Goal: Find specific page/section: Find specific page/section

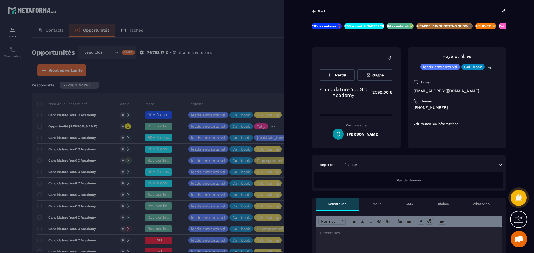
scroll to position [0, 26]
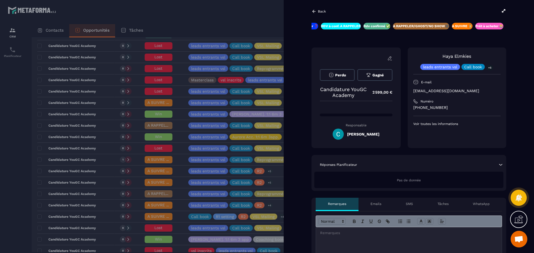
click at [64, 17] on div at bounding box center [267, 126] width 534 height 253
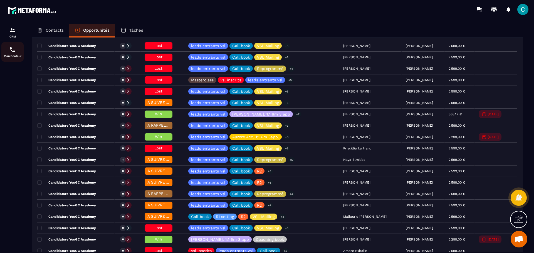
click at [16, 50] on img at bounding box center [12, 49] width 7 height 7
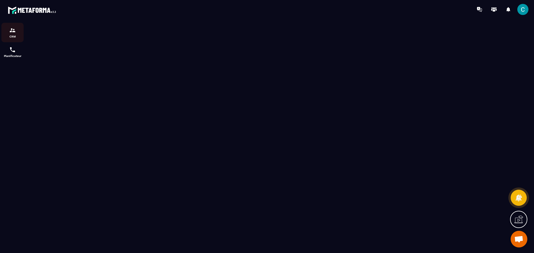
click at [12, 29] on img at bounding box center [12, 30] width 7 height 7
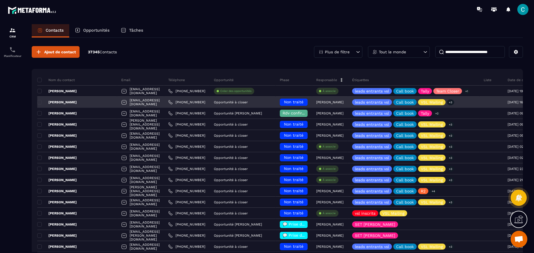
scroll to position [28, 0]
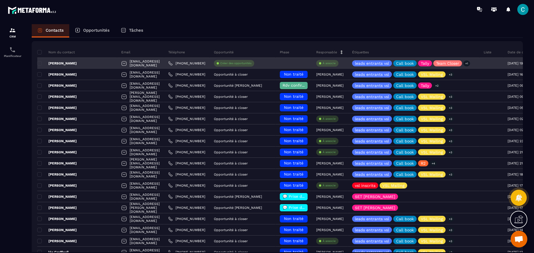
click at [130, 65] on div "[EMAIL_ADDRESS][DOMAIN_NAME]" at bounding box center [140, 63] width 47 height 11
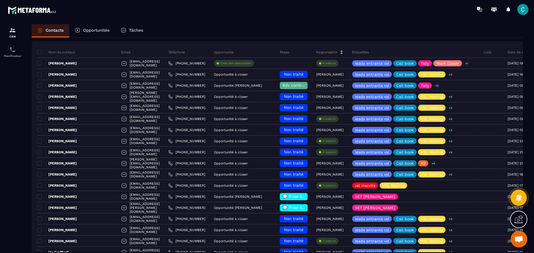
click at [97, 27] on div "Opportunités" at bounding box center [92, 30] width 46 height 13
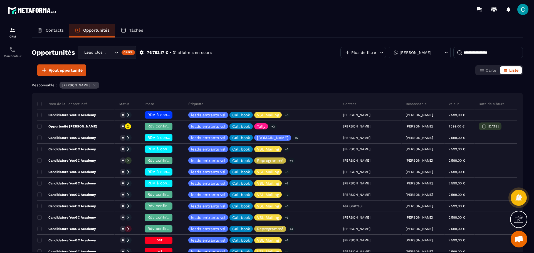
click at [58, 31] on p "Contacts" at bounding box center [55, 30] width 18 height 5
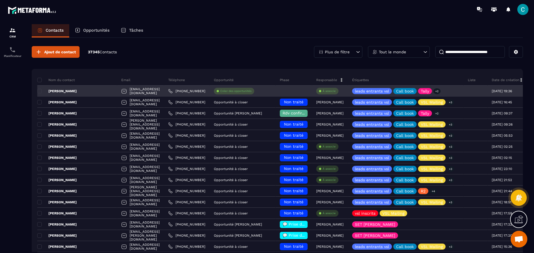
click at [68, 90] on p "[PERSON_NAME]" at bounding box center [56, 91] width 39 height 4
